Goal: Information Seeking & Learning: Learn about a topic

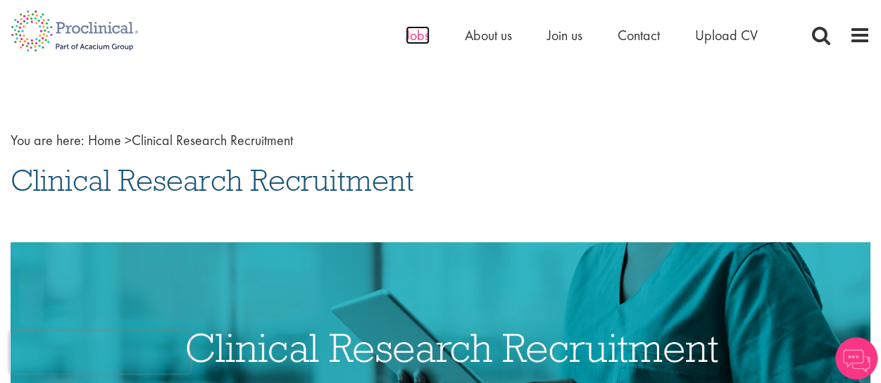
click at [422, 35] on span "Jobs" at bounding box center [418, 35] width 24 height 18
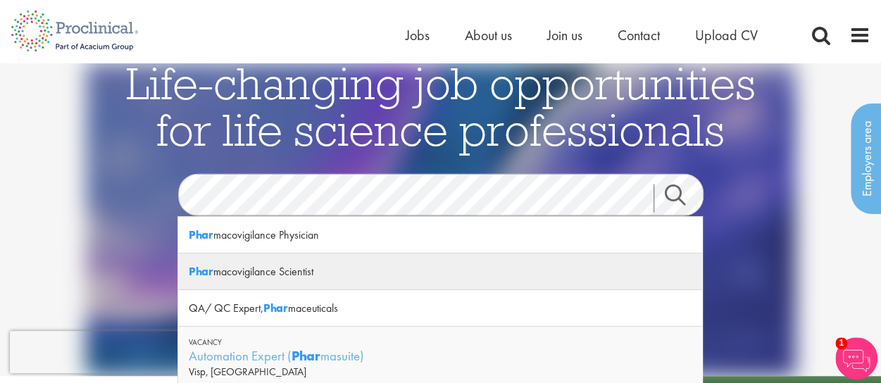
click at [313, 266] on div "Phar macovigilance Scientist" at bounding box center [440, 272] width 524 height 37
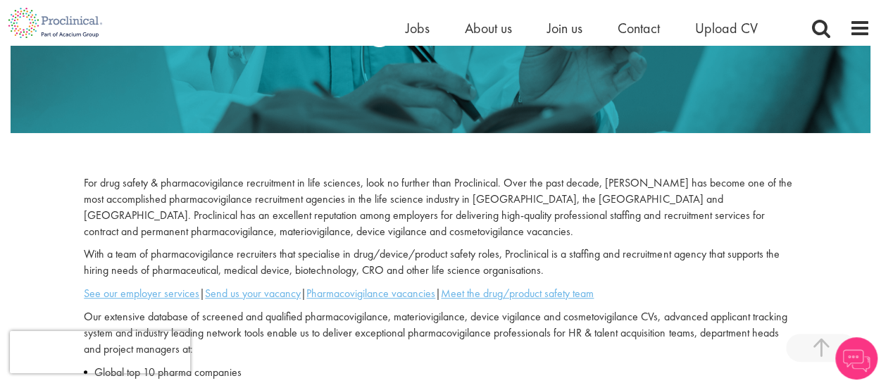
scroll to position [352, 0]
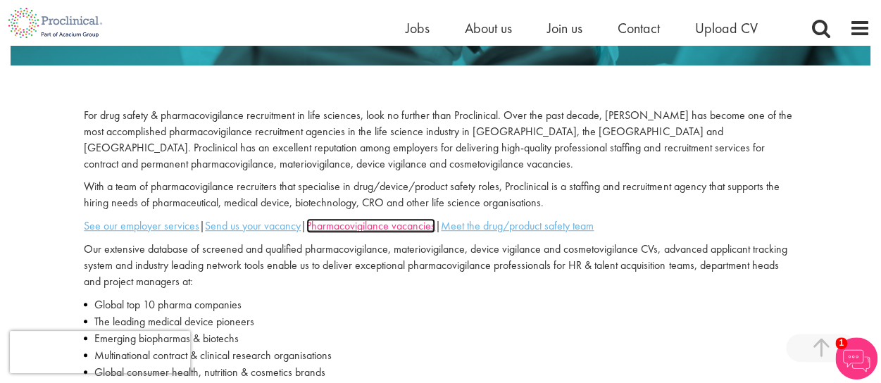
click at [404, 230] on u "Pharmacovigilance vacancies" at bounding box center [370, 225] width 129 height 15
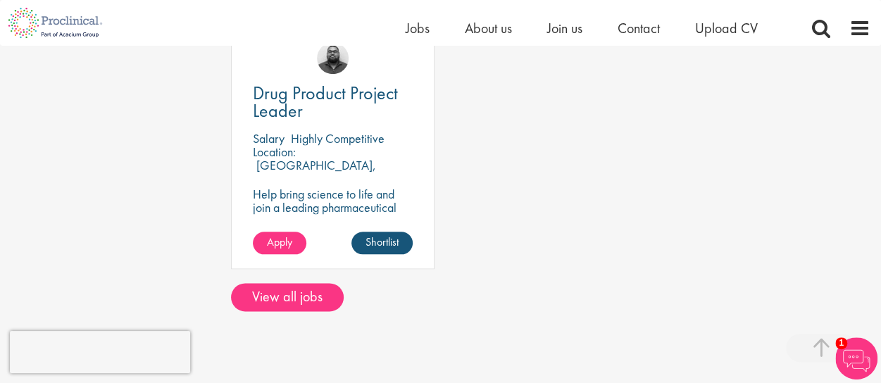
scroll to position [845, 0]
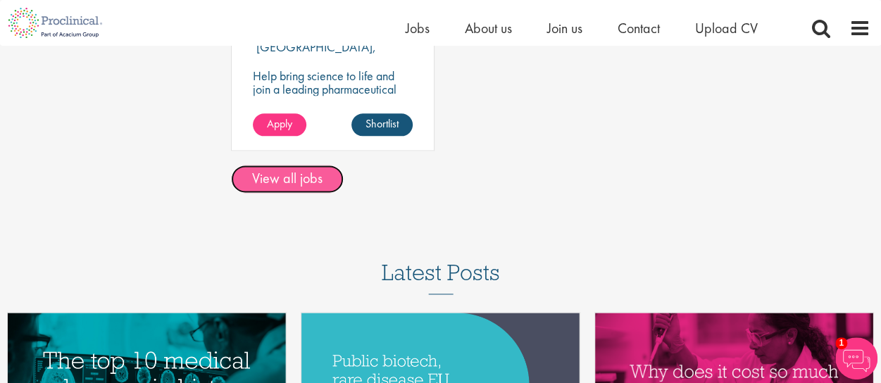
click at [278, 175] on link "View all jobs" at bounding box center [287, 179] width 113 height 28
